Goal: Task Accomplishment & Management: Understand process/instructions

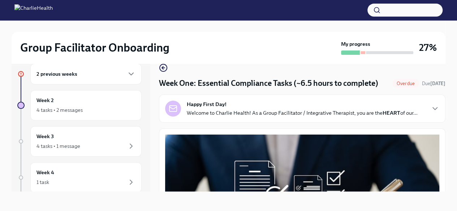
scroll to position [12, 0]
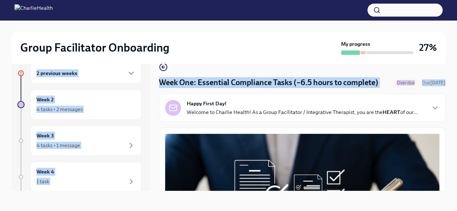
drag, startPoint x: 443, startPoint y: 63, endPoint x: 444, endPoint y: 68, distance: 5.3
click at [444, 68] on div "Group Facilitator Onboarding My progress 27% 2 previous weeks Week 2 4 tasks • …" at bounding box center [228, 109] width 457 height 203
click at [365, 88] on h4 "Week One: Essential Compliance Tasks (~6.5 hours to complete)" at bounding box center [268, 82] width 219 height 11
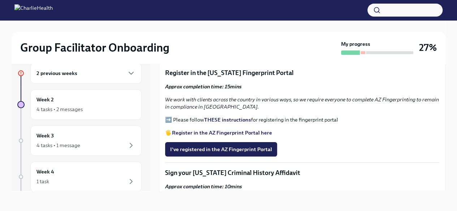
scroll to position [736, 0]
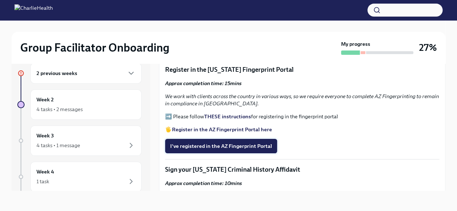
click at [247, 150] on span "I've registered in the AZ Fingerprint Portal" at bounding box center [221, 146] width 102 height 7
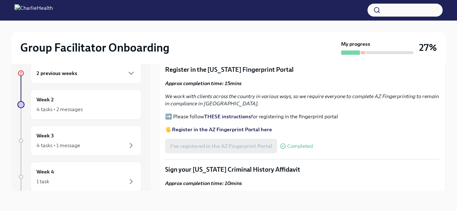
click at [230, 133] on strong "Register in the AZ Fingerprint Portal here" at bounding box center [222, 129] width 100 height 6
click at [238, 120] on strong "THESE instructions" at bounding box center [227, 116] width 47 height 6
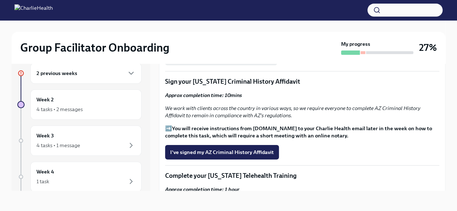
scroll to position [822, 0]
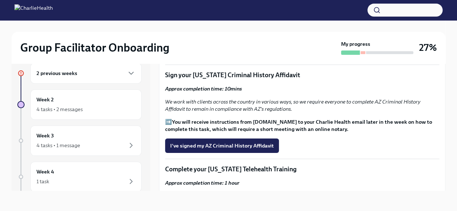
scroll to position [831, 0]
click at [271, 80] on p "Sign your [US_STATE] Criminal History Affidavit" at bounding box center [302, 75] width 274 height 9
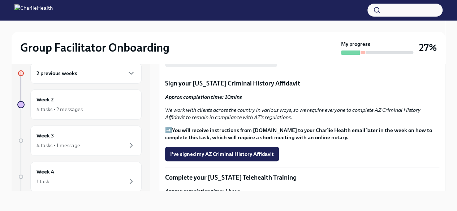
scroll to position [822, 0]
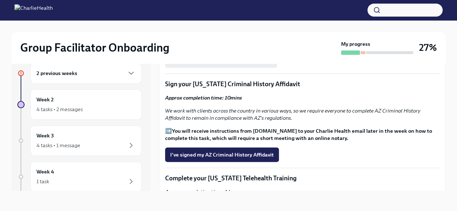
click at [312, 137] on strong "You will receive instructions from [DOMAIN_NAME] to your Charlie Health email l…" at bounding box center [298, 135] width 267 height 14
click at [230, 158] on span "I've signed my AZ Criminal History Affidavit" at bounding box center [222, 154] width 104 height 7
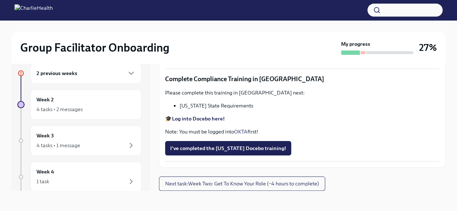
scroll to position [1261, 0]
click at [194, 22] on strong "Log into Relias here" at bounding box center [196, 19] width 48 height 6
